Goal: Obtain resource: Obtain resource

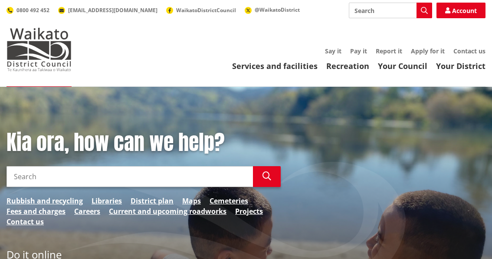
click at [82, 168] on input "Search" at bounding box center [130, 176] width 246 height 21
type input "geomap"
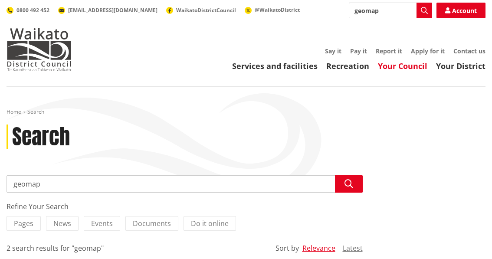
click at [416, 69] on link "Your Council" at bounding box center [402, 66] width 49 height 10
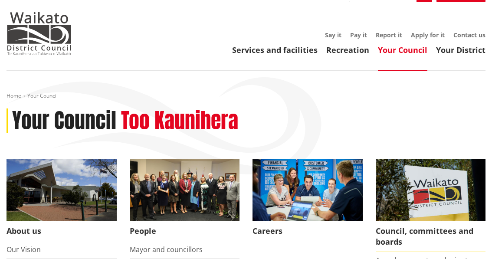
scroll to position [21, 0]
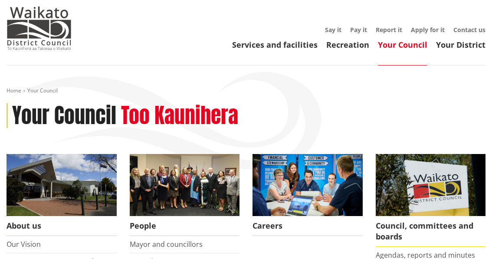
click at [269, 38] on div "Services and facilities Recreation Your Council Your District Say it Pay it Rep…" at bounding box center [287, 37] width 396 height 23
click at [263, 49] on link "Services and facilities" at bounding box center [274, 44] width 85 height 10
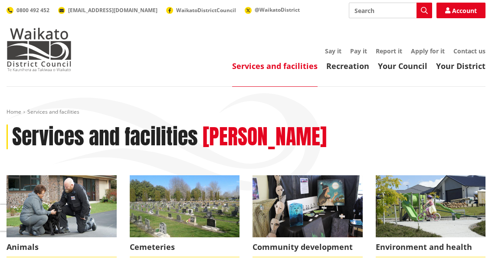
click at [373, 11] on input "Search" at bounding box center [390, 11] width 83 height 16
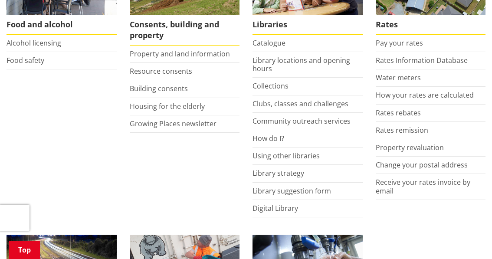
scroll to position [400, 0]
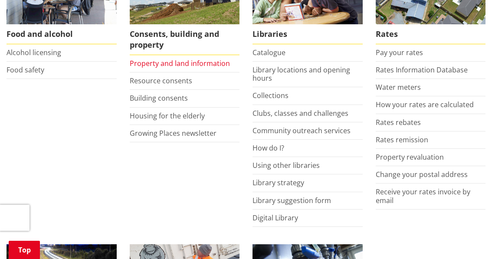
type input "coven"
click at [203, 62] on link "Property and land information" at bounding box center [180, 64] width 100 height 10
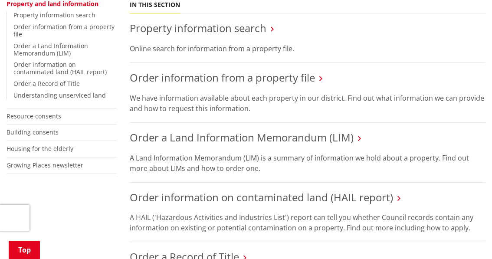
scroll to position [229, 0]
click at [35, 111] on link "Resource consents" at bounding box center [34, 115] width 55 height 8
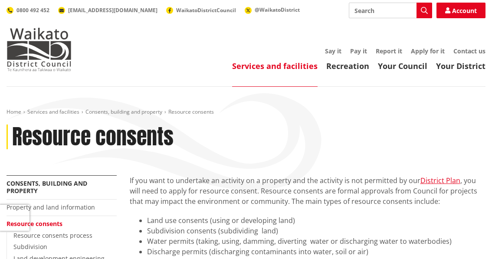
click at [376, 8] on input "Search" at bounding box center [390, 11] width 83 height 16
type input "maps"
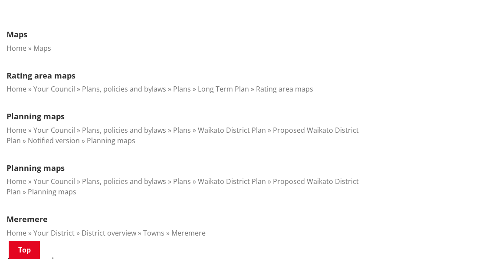
scroll to position [252, 0]
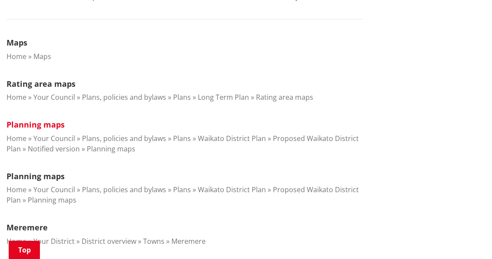
click at [41, 123] on link "Planning maps" at bounding box center [36, 124] width 58 height 10
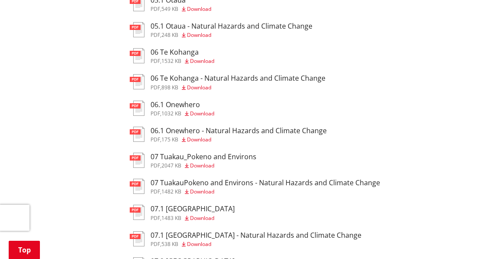
scroll to position [645, 0]
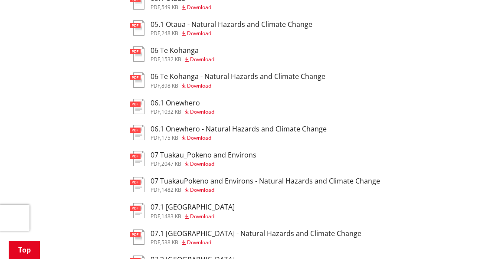
click at [199, 115] on span "Download" at bounding box center [202, 111] width 24 height 7
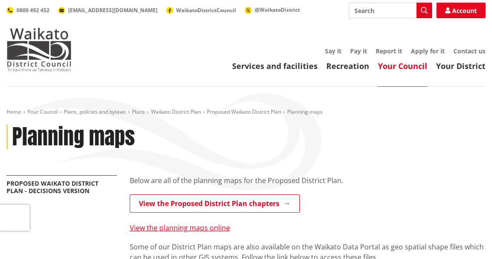
click at [375, 10] on input "Search" at bounding box center [390, 11] width 83 height 16
